Goal: Task Accomplishment & Management: Use online tool/utility

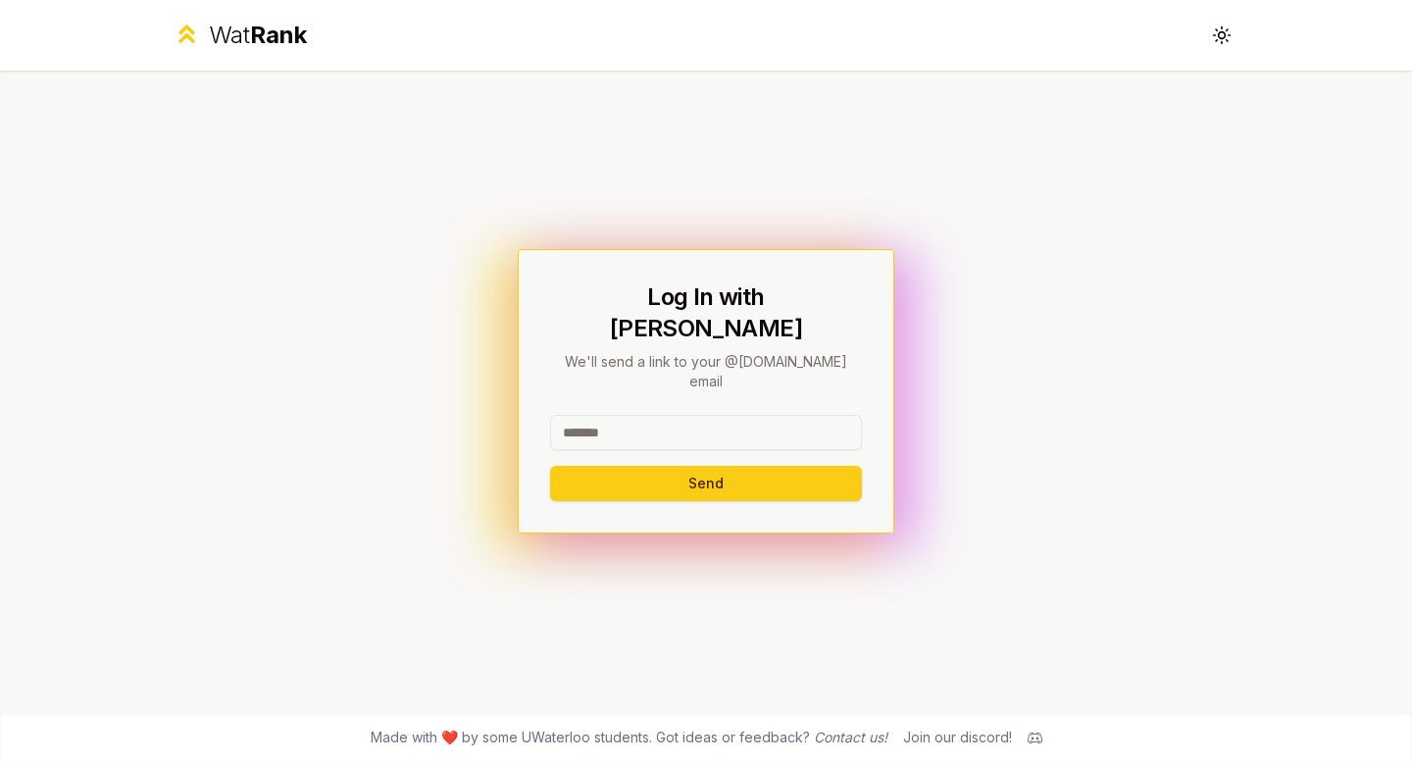
click at [641, 415] on input at bounding box center [706, 432] width 312 height 35
type input "********"
click at [595, 475] on button "Send" at bounding box center [706, 483] width 312 height 35
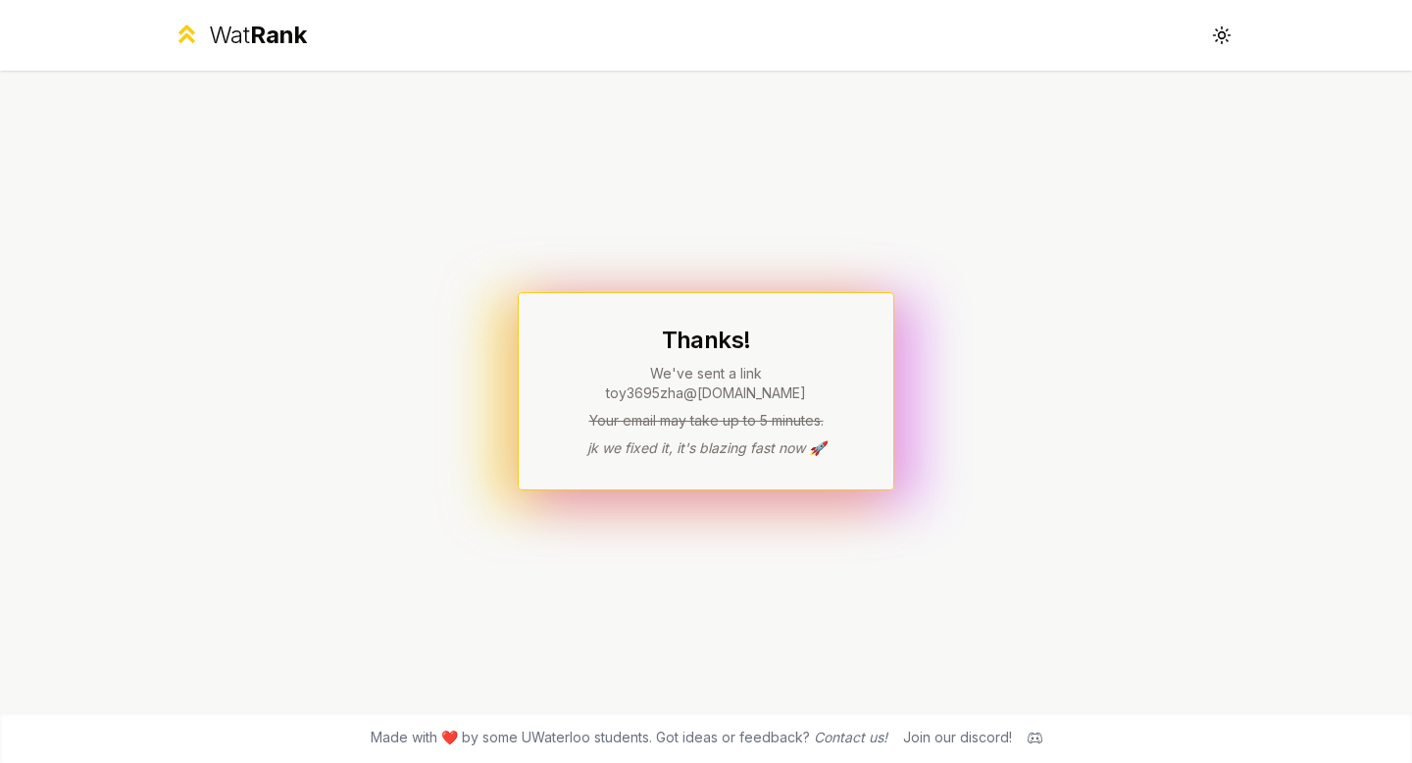
click at [221, 49] on div "Wat Rank" at bounding box center [258, 35] width 98 height 31
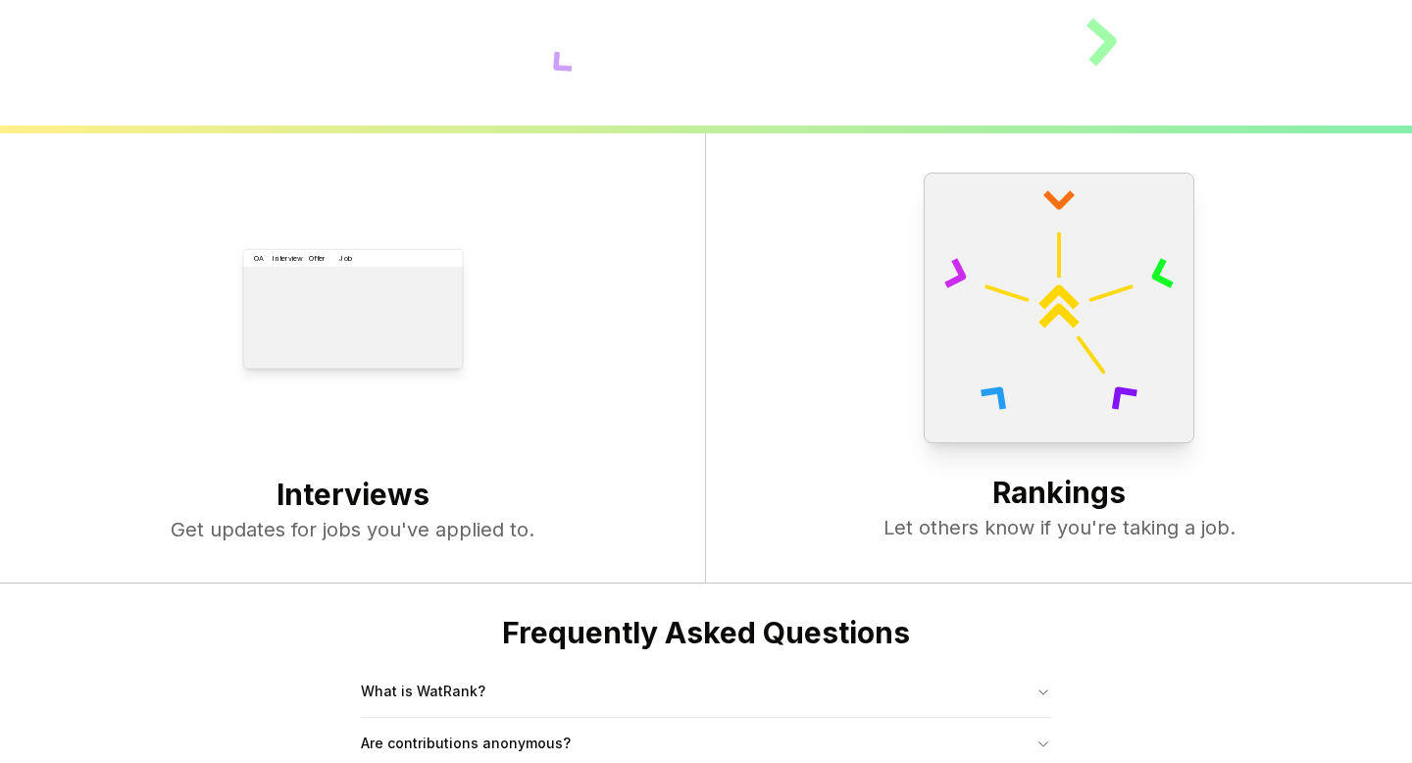
scroll to position [755, 0]
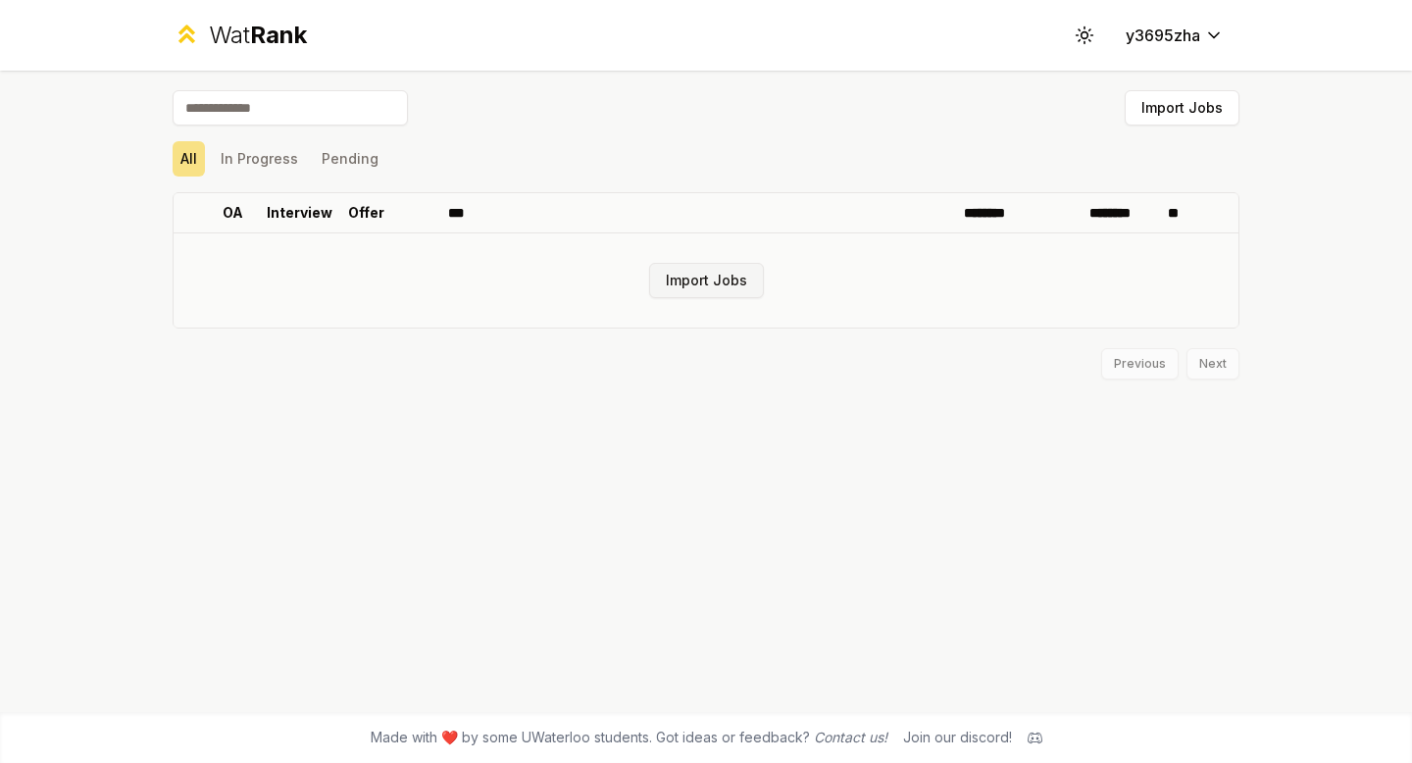
click at [694, 280] on button "Import Jobs" at bounding box center [706, 280] width 115 height 35
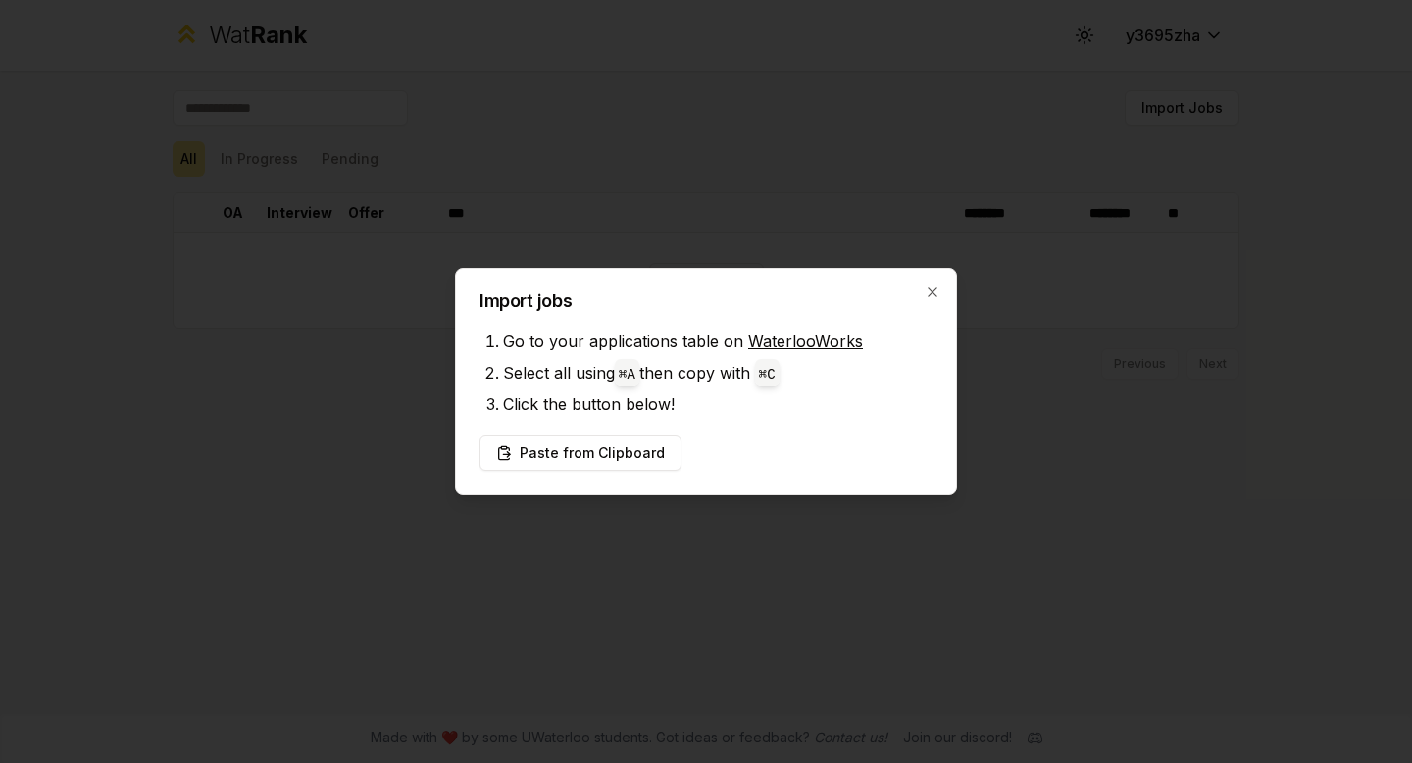
click at [639, 381] on span "⌘ A" at bounding box center [627, 372] width 25 height 27
click at [617, 456] on button "Paste from Clipboard" at bounding box center [581, 452] width 202 height 35
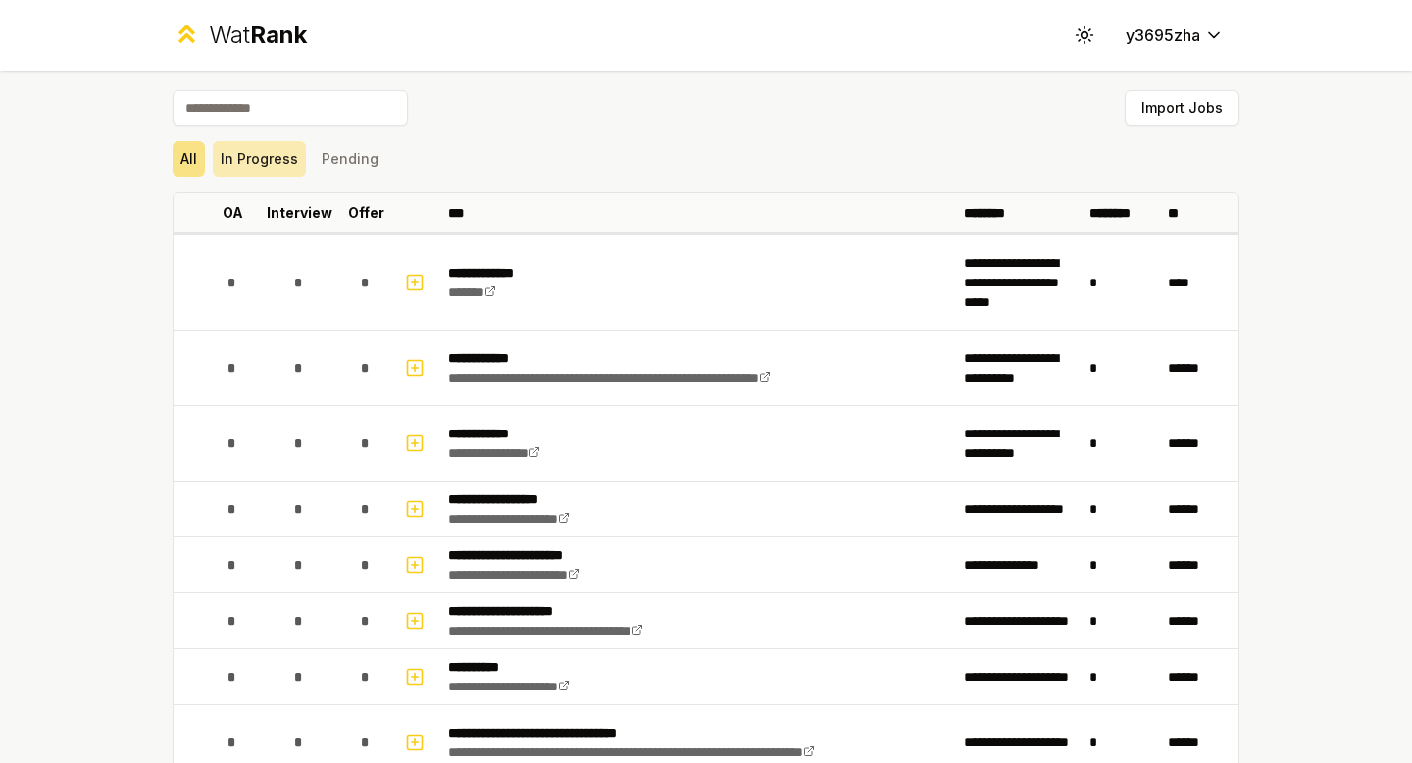
click at [269, 163] on button "In Progress" at bounding box center [259, 158] width 93 height 35
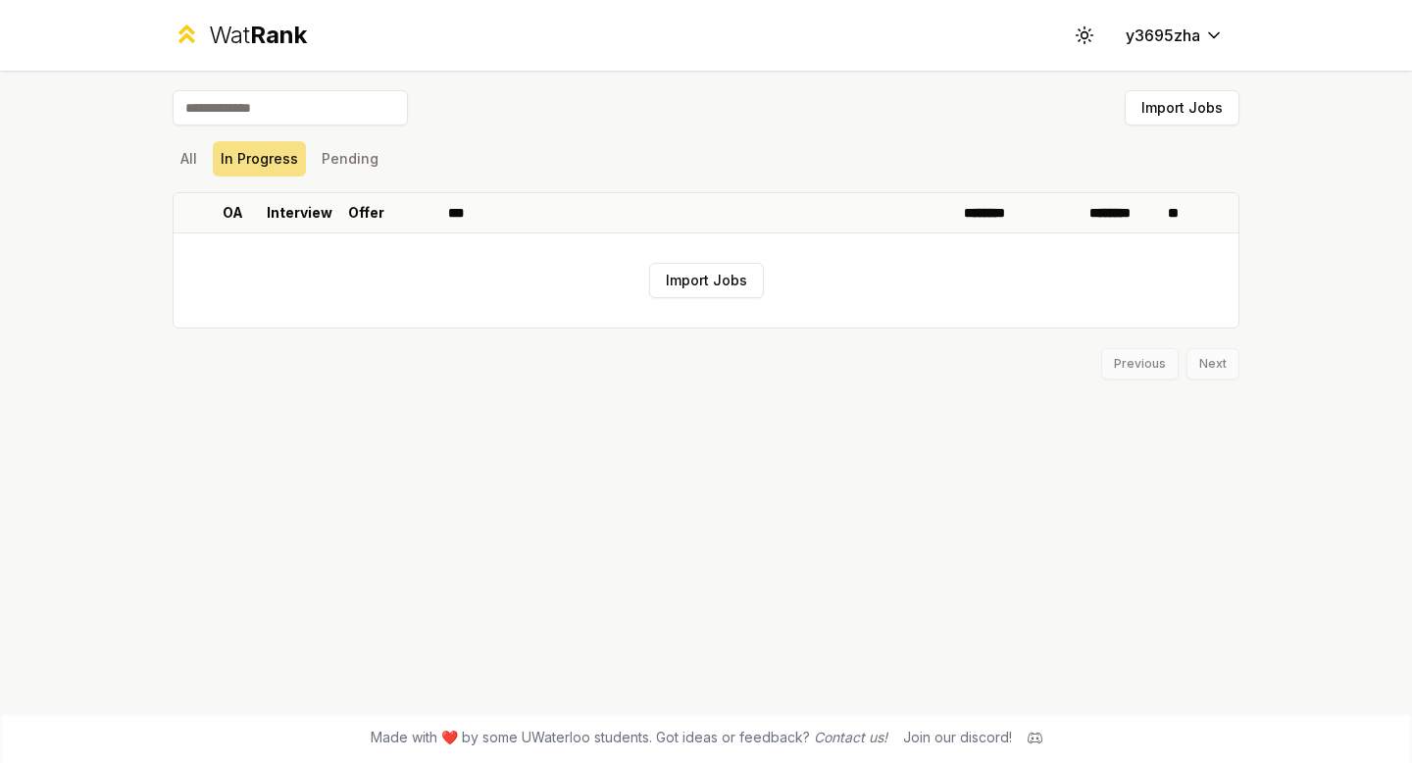
click at [166, 162] on div "Import Jobs All In Progress Pending OA Interview Offer *** ******** ******** **…" at bounding box center [706, 391] width 1130 height 641
click at [181, 163] on button "All" at bounding box center [189, 158] width 32 height 35
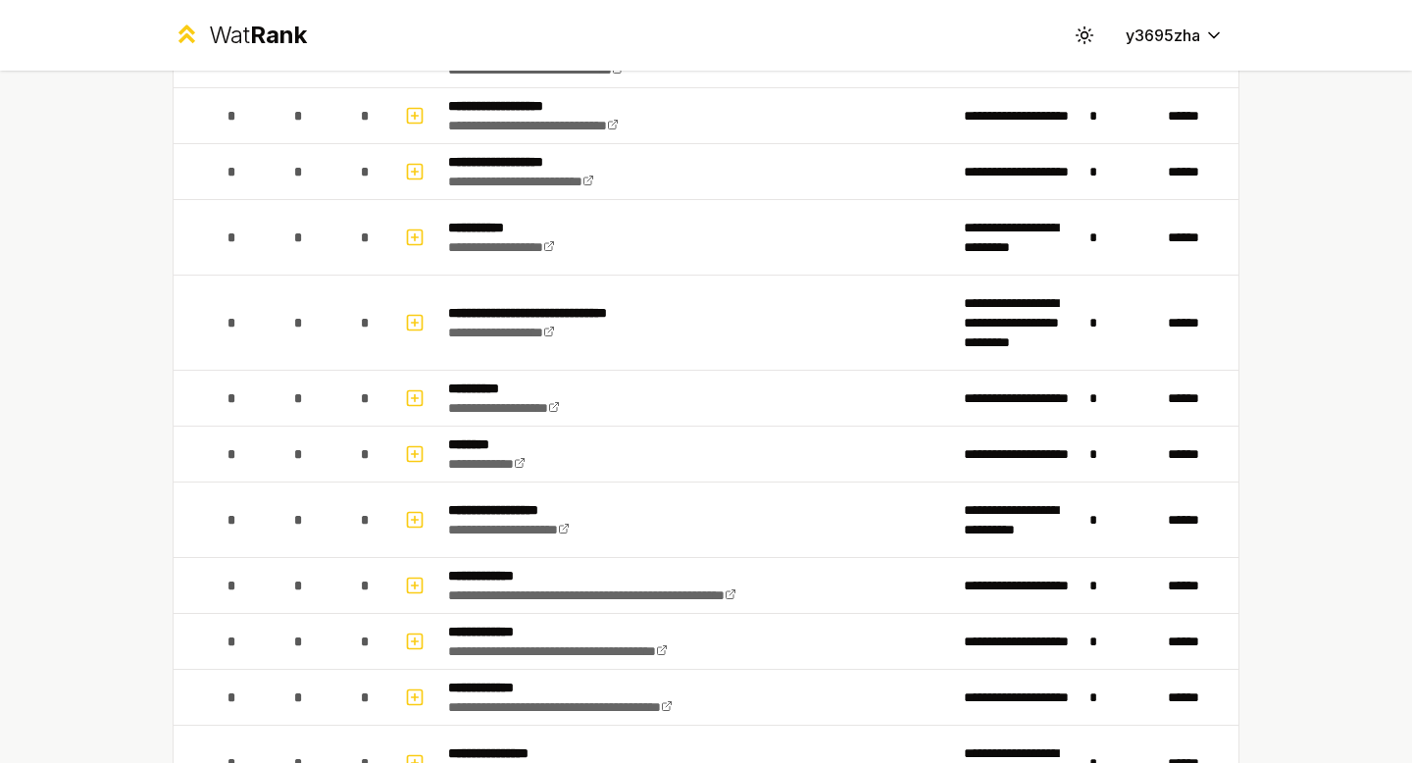
scroll to position [2180, 0]
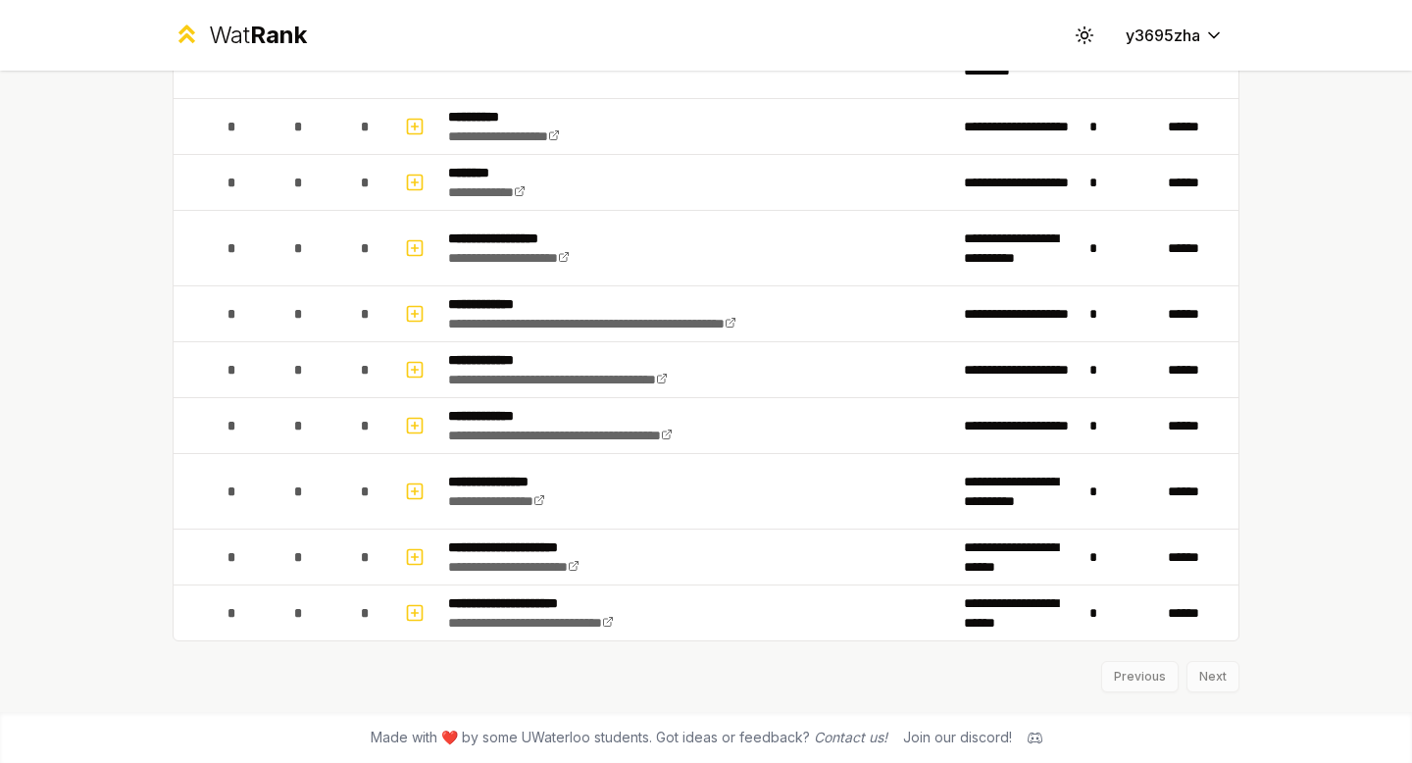
click at [1211, 670] on div "Previous Next" at bounding box center [706, 666] width 1067 height 51
click at [1208, 686] on div "Previous Next" at bounding box center [706, 666] width 1067 height 51
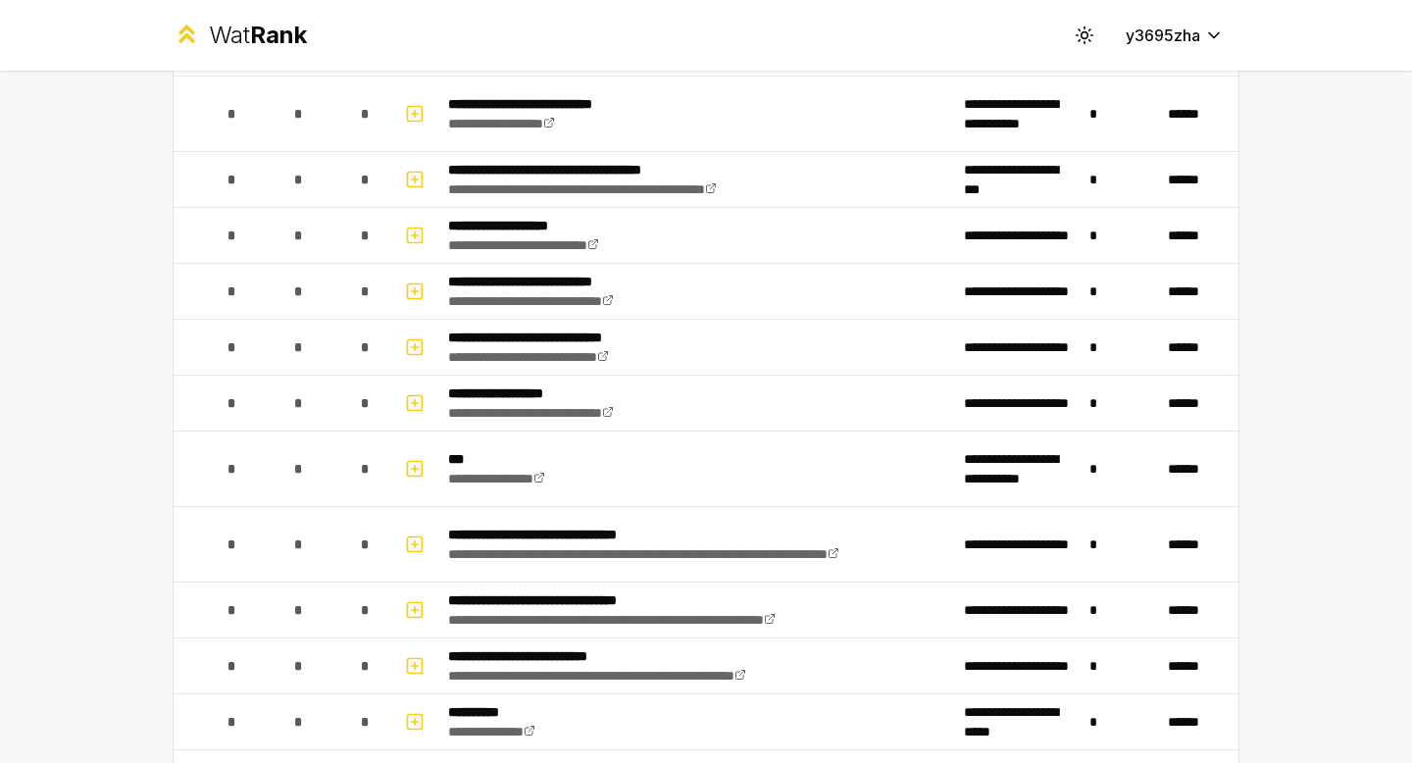
scroll to position [0, 0]
